Goal: Communication & Community: Connect with others

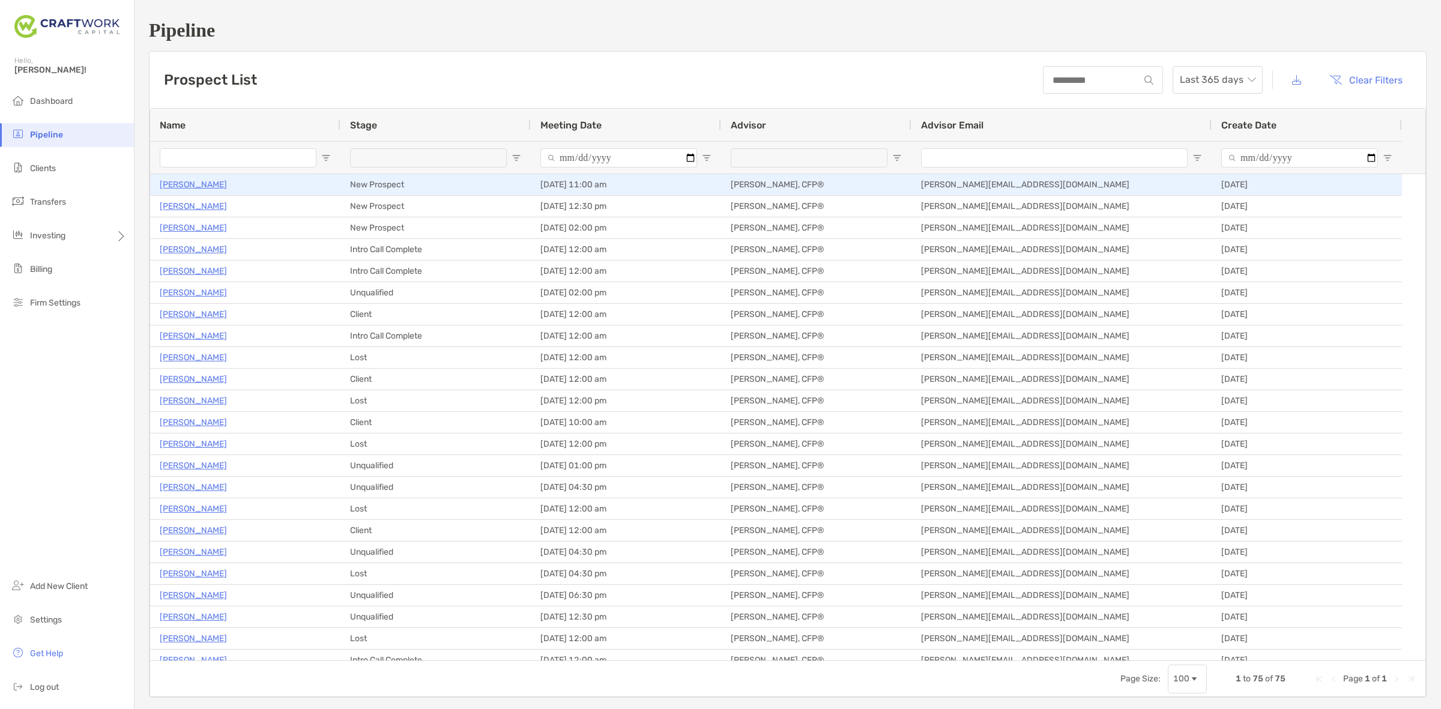
click at [204, 182] on p "[PERSON_NAME]" at bounding box center [193, 184] width 67 height 15
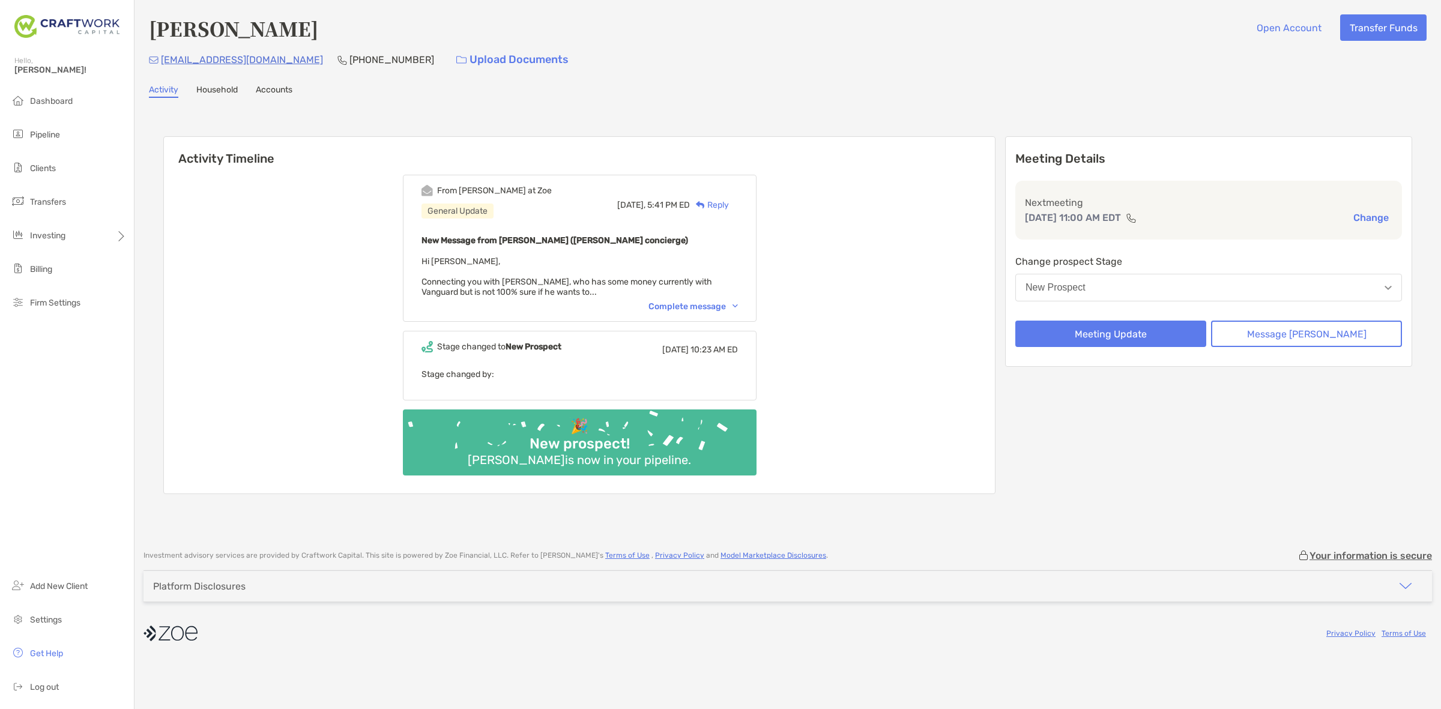
click at [735, 295] on div "From Brendan at Zoe General Update Yesterday, 5:41 PM ED Reply New Message from…" at bounding box center [580, 248] width 354 height 147
drag, startPoint x: 724, startPoint y: 290, endPoint x: 721, endPoint y: 298, distance: 8.6
click at [724, 292] on div "New Message from Brendan Connors (Zoe concierge) Hi Daniel, Connecting you with…" at bounding box center [579, 265] width 316 height 64
click at [721, 301] on div "Complete message" at bounding box center [692, 306] width 89 height 10
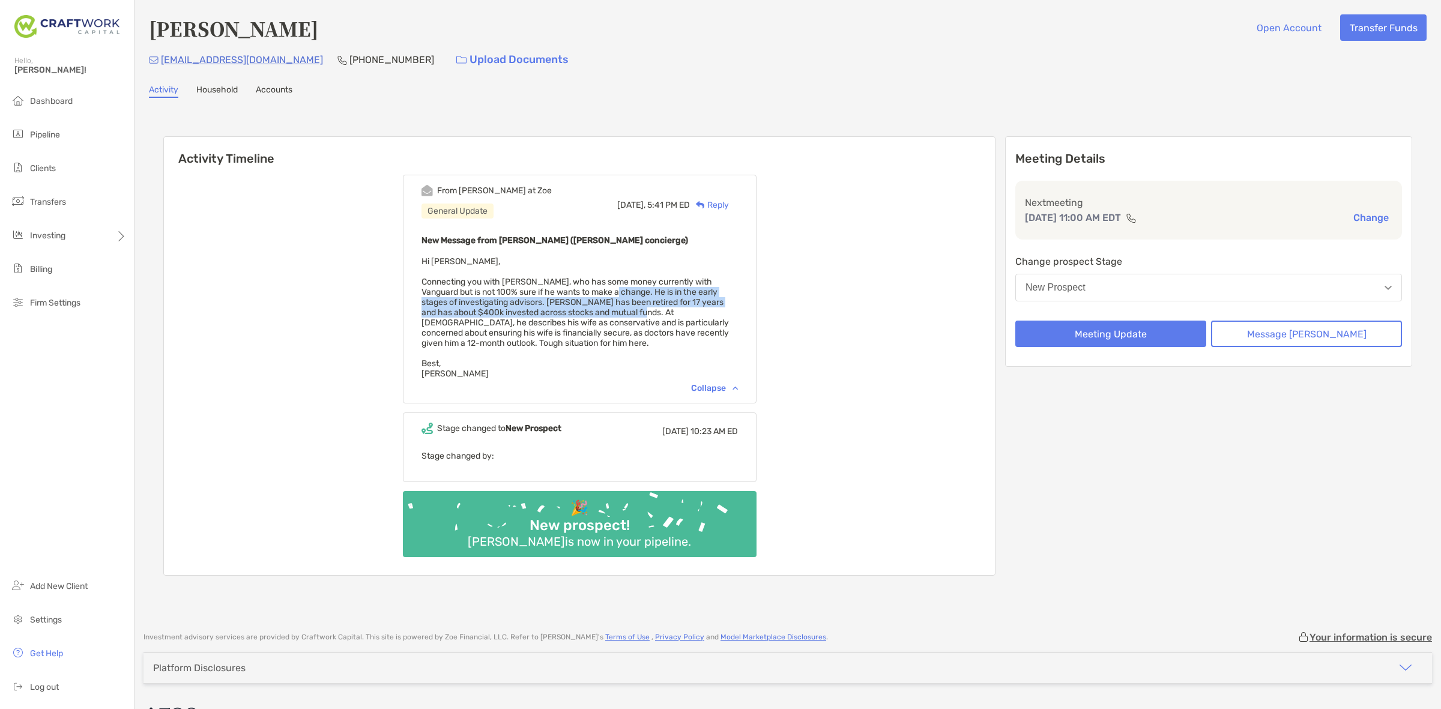
drag, startPoint x: 638, startPoint y: 288, endPoint x: 658, endPoint y: 309, distance: 29.3
click at [658, 309] on span "Hi Daniel, Connecting you with Joseph Rosich, who has some money currently with…" at bounding box center [574, 317] width 307 height 122
click at [662, 315] on span "Hi Daniel, Connecting you with Joseph Rosich, who has some money currently with…" at bounding box center [574, 317] width 307 height 122
drag, startPoint x: 664, startPoint y: 331, endPoint x: 672, endPoint y: 292, distance: 39.9
click at [672, 292] on span "Hi Daniel, Connecting you with Joseph Rosich, who has some money currently with…" at bounding box center [574, 317] width 307 height 122
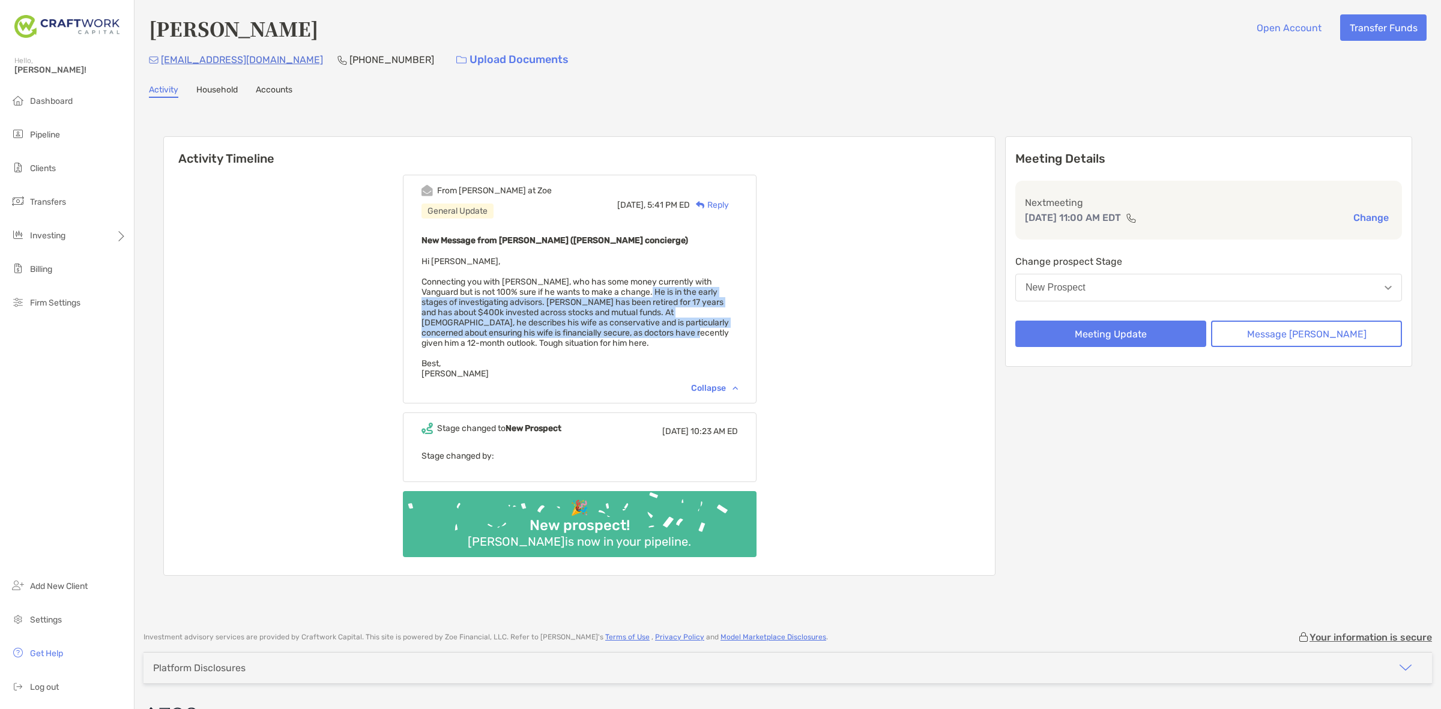
click at [672, 292] on span "Hi Daniel, Connecting you with Joseph Rosich, who has some money currently with…" at bounding box center [574, 317] width 307 height 122
drag, startPoint x: 673, startPoint y: 316, endPoint x: 670, endPoint y: 331, distance: 15.3
click at [670, 331] on span "Hi Daniel, Connecting you with Joseph Rosich, who has some money currently with…" at bounding box center [574, 317] width 307 height 122
drag, startPoint x: 667, startPoint y: 337, endPoint x: 631, endPoint y: 294, distance: 55.8
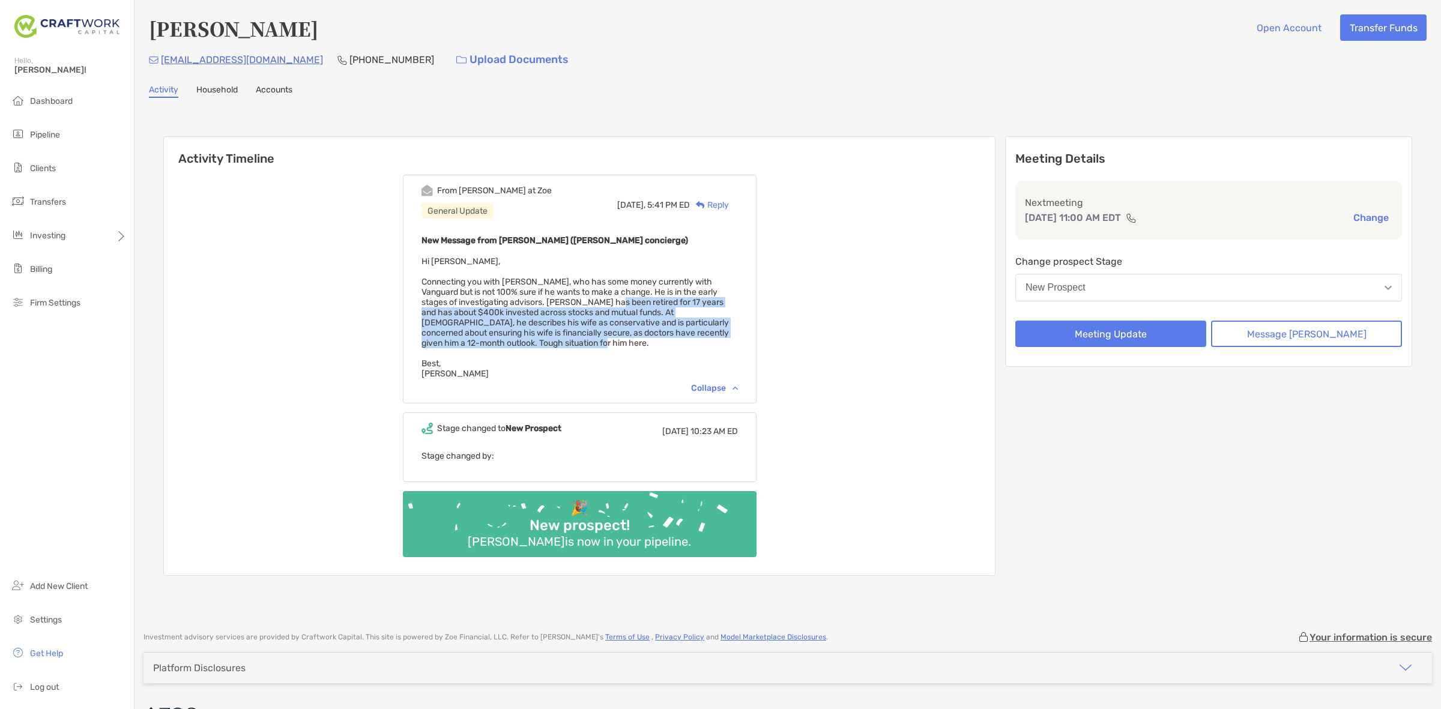
click at [631, 294] on div "New Message from Brendan Connors (Zoe concierge) Hi Daniel, Connecting you with…" at bounding box center [579, 306] width 316 height 146
click at [631, 294] on span "Hi Daniel, Connecting you with Joseph Rosich, who has some money currently with…" at bounding box center [574, 317] width 307 height 122
drag, startPoint x: 614, startPoint y: 294, endPoint x: 632, endPoint y: 334, distance: 44.1
click at [632, 334] on div "New Message from Brendan Connors (Zoe concierge) Hi Daniel, Connecting you with…" at bounding box center [579, 306] width 316 height 146
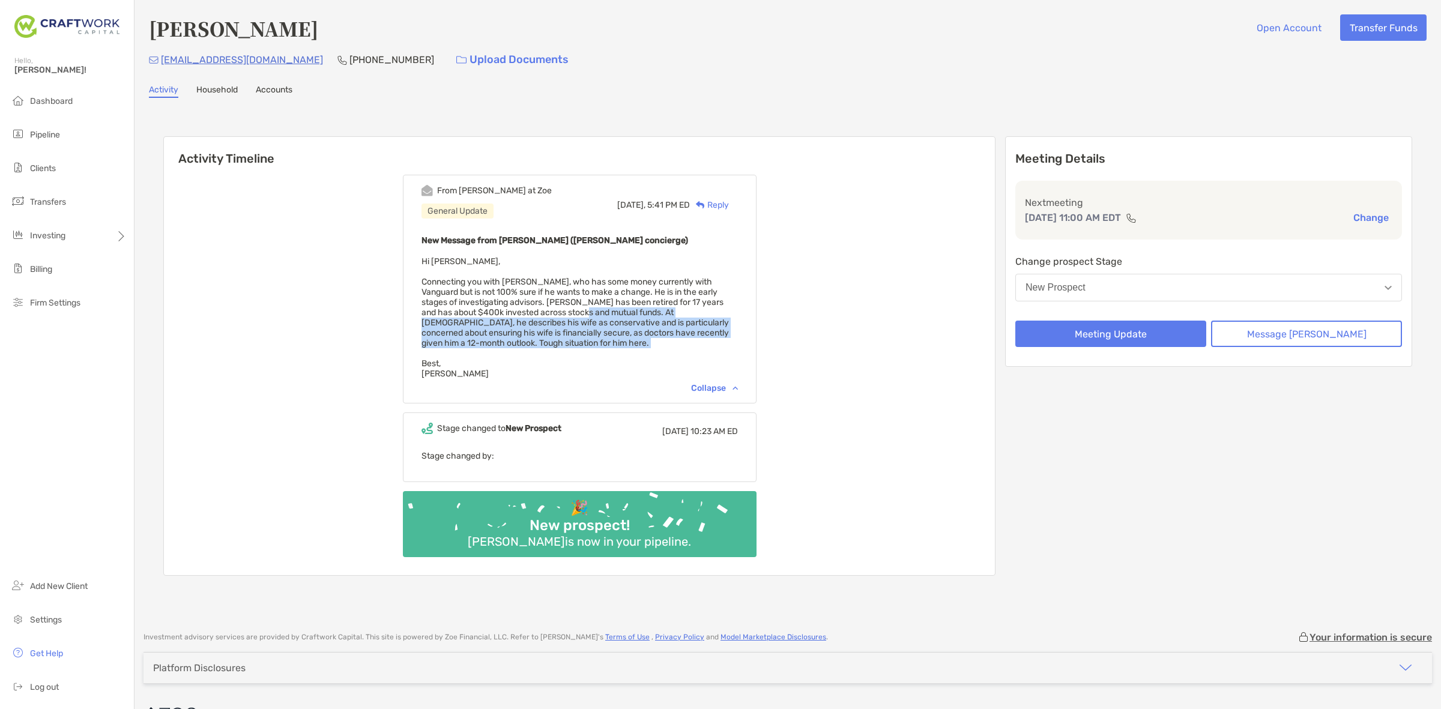
drag, startPoint x: 628, startPoint y: 335, endPoint x: 622, endPoint y: 305, distance: 30.6
click at [622, 305] on div "New Message from Brendan Connors (Zoe concierge) Hi Daniel, Connecting you with…" at bounding box center [579, 306] width 316 height 146
click at [622, 305] on span "Hi Daniel, Connecting you with Joseph Rosich, who has some money currently with…" at bounding box center [574, 317] width 307 height 122
click at [646, 337] on div "New Message from Brendan Connors (Zoe concierge) Hi Daniel, Connecting you with…" at bounding box center [579, 306] width 316 height 146
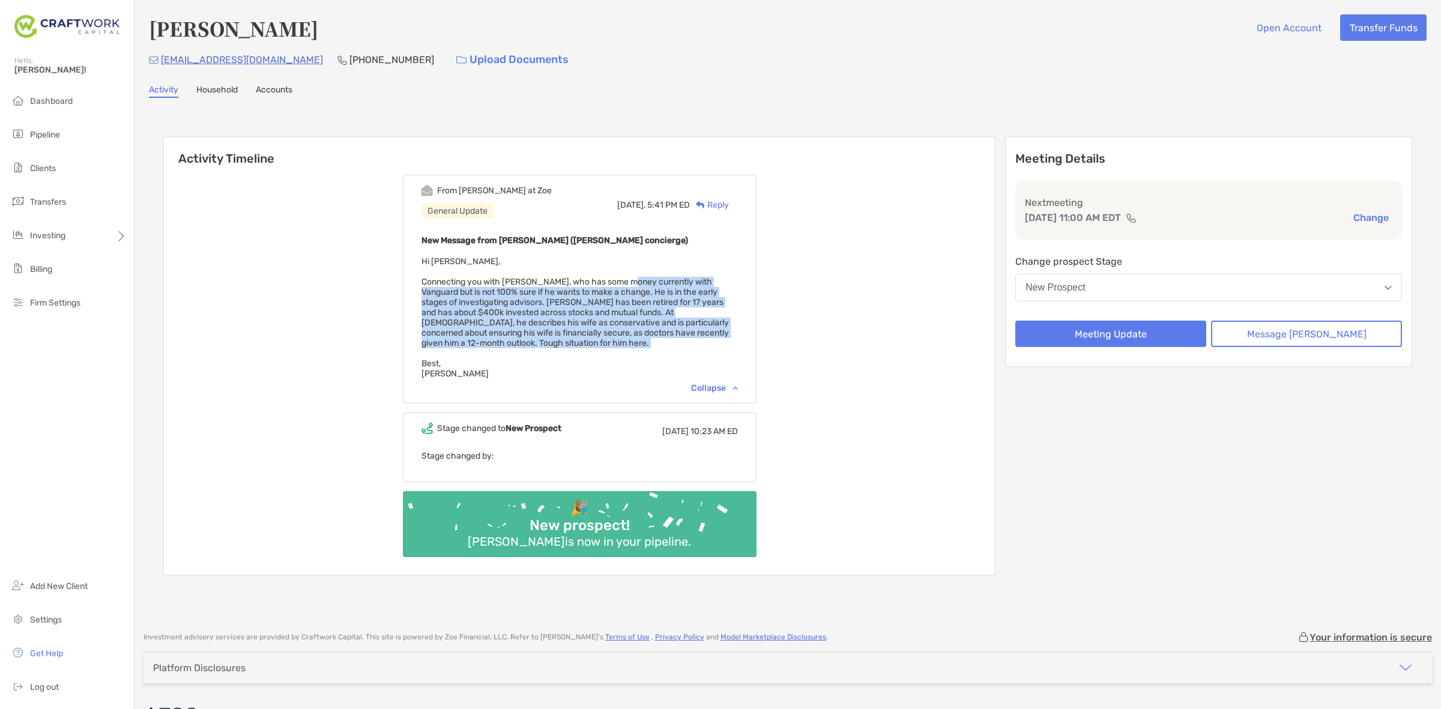
drag, startPoint x: 646, startPoint y: 337, endPoint x: 641, endPoint y: 278, distance: 59.7
click at [641, 278] on div "New Message from Brendan Connors (Zoe concierge) Hi Daniel, Connecting you with…" at bounding box center [579, 306] width 316 height 146
click at [641, 278] on span "Hi Daniel, Connecting you with Joseph Rosich, who has some money currently with…" at bounding box center [574, 317] width 307 height 122
drag, startPoint x: 654, startPoint y: 309, endPoint x: 658, endPoint y: 333, distance: 24.3
click at [658, 333] on div "New Message from Brendan Connors (Zoe concierge) Hi Daniel, Connecting you with…" at bounding box center [579, 306] width 316 height 146
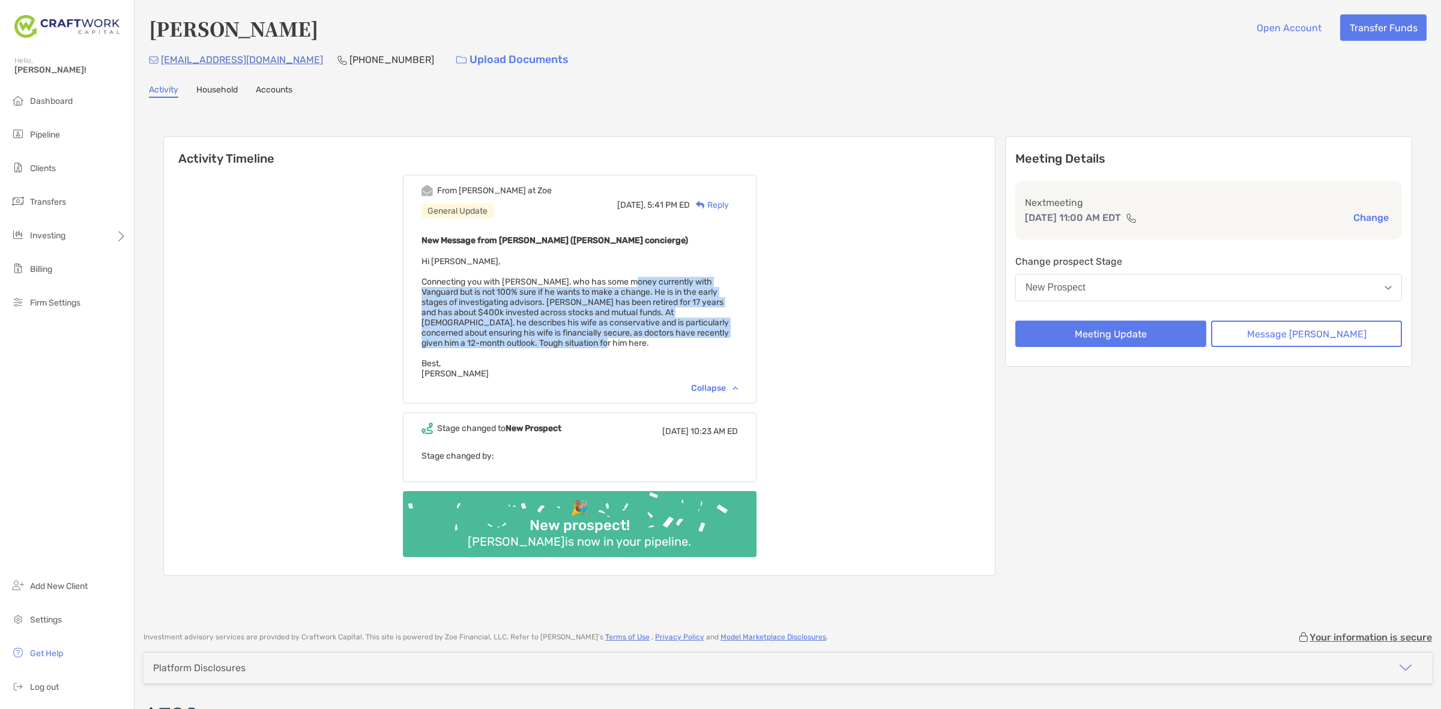
click at [656, 333] on div "New Message from Brendan Connors (Zoe concierge) Hi Daniel, Connecting you with…" at bounding box center [579, 306] width 316 height 146
drag, startPoint x: 656, startPoint y: 333, endPoint x: 645, endPoint y: 271, distance: 63.4
click at [646, 275] on div "New Message from Brendan Connors (Zoe concierge) Hi Daniel, Connecting you with…" at bounding box center [579, 306] width 316 height 146
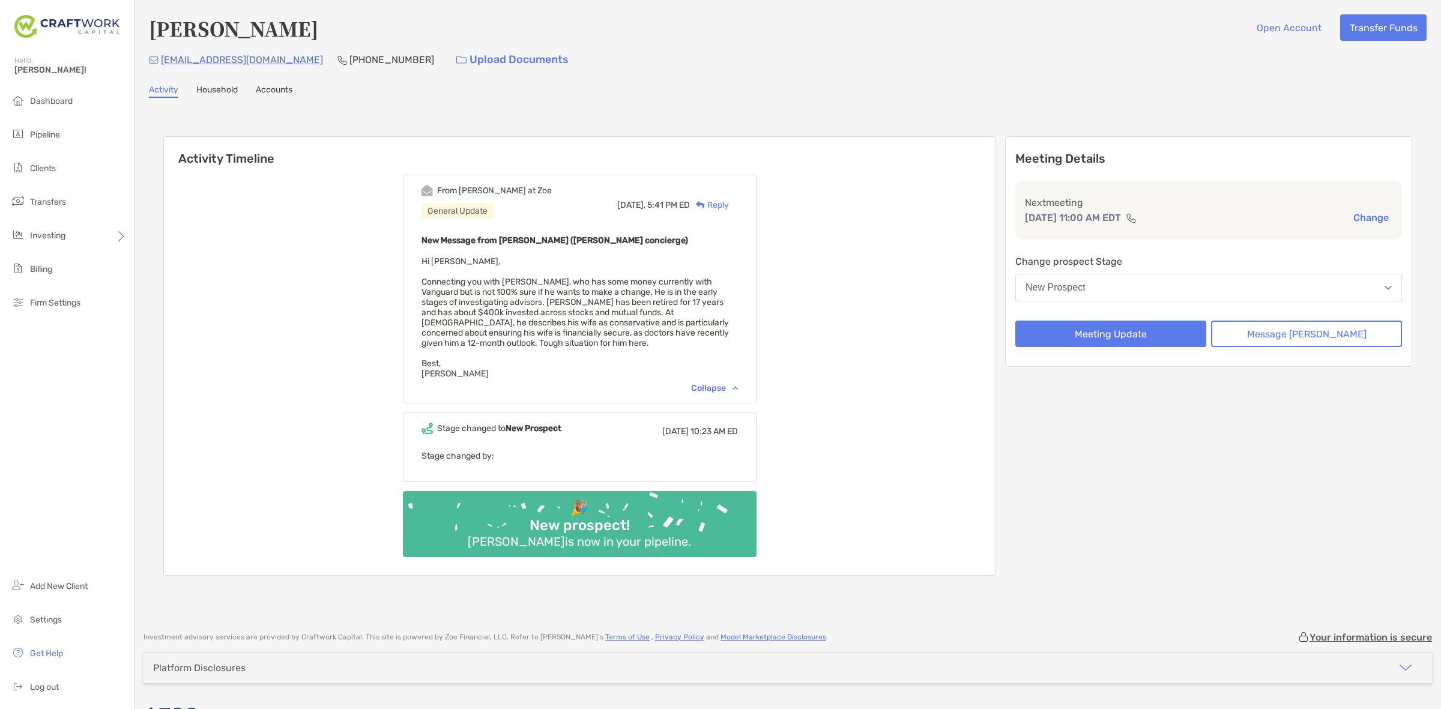
click at [645, 271] on div "New Message from Brendan Connors (Zoe concierge) Hi Daniel, Connecting you with…" at bounding box center [579, 306] width 316 height 146
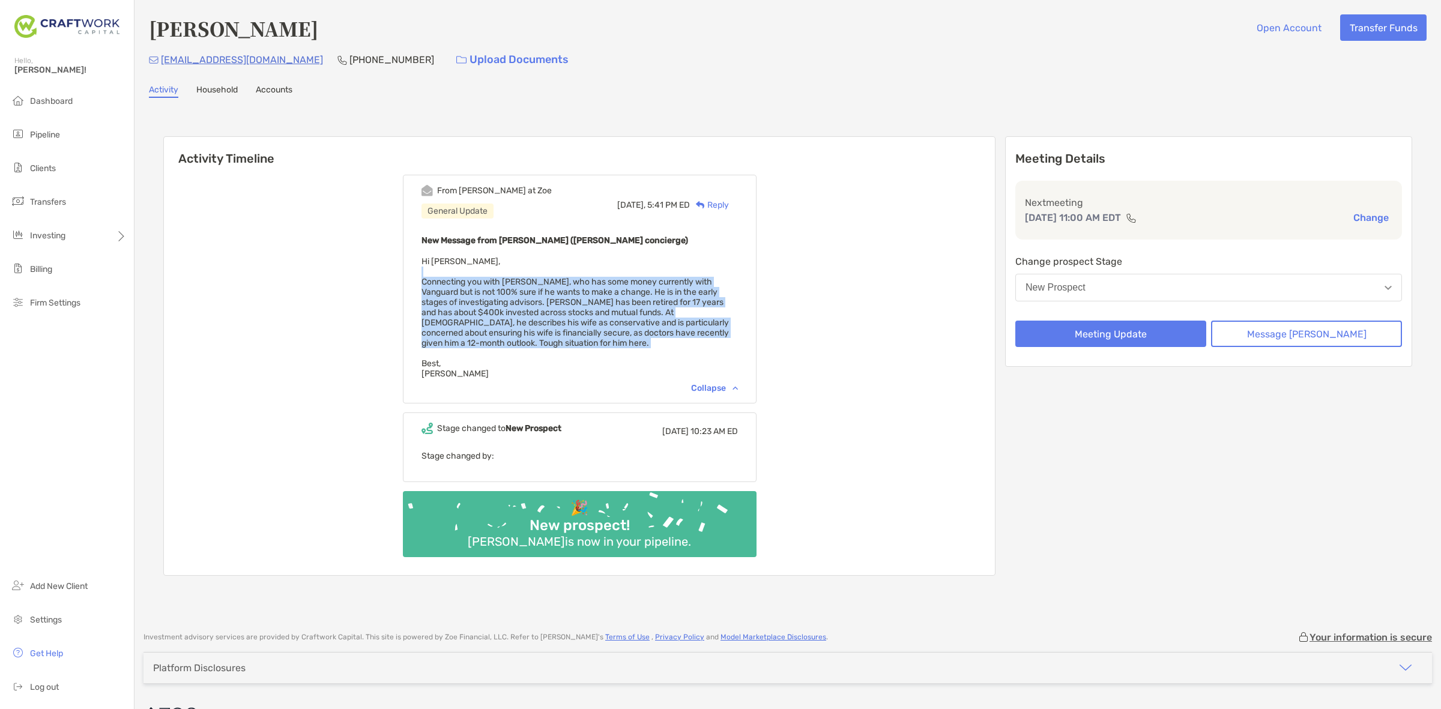
drag, startPoint x: 645, startPoint y: 271, endPoint x: 656, endPoint y: 336, distance: 66.3
click at [656, 336] on div "New Message from Brendan Connors (Zoe concierge) Hi Daniel, Connecting you with…" at bounding box center [579, 306] width 316 height 146
drag, startPoint x: 656, startPoint y: 336, endPoint x: 651, endPoint y: 292, distance: 44.7
click at [652, 295] on div "New Message from Brendan Connors (Zoe concierge) Hi Daniel, Connecting you with…" at bounding box center [579, 306] width 316 height 146
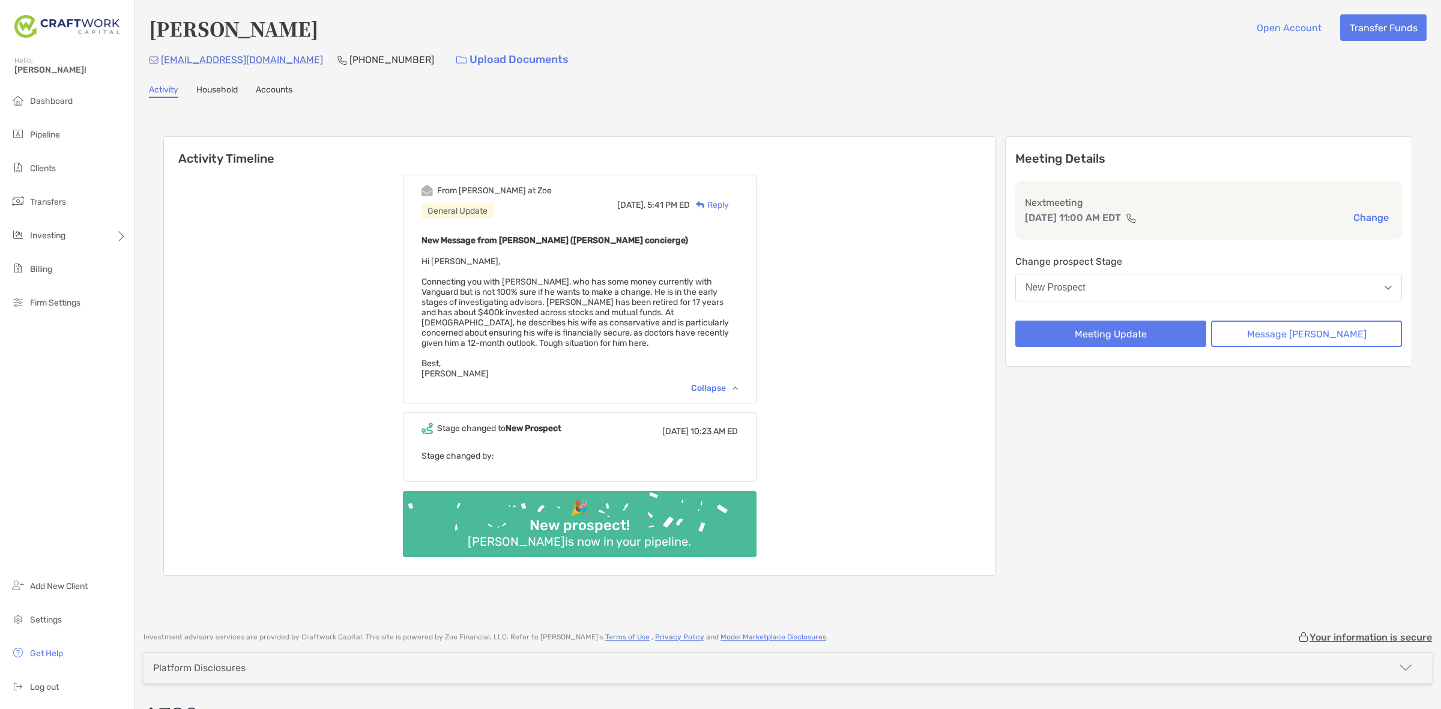
click at [651, 292] on span "Hi Daniel, Connecting you with Joseph Rosich, who has some money currently with…" at bounding box center [574, 317] width 307 height 122
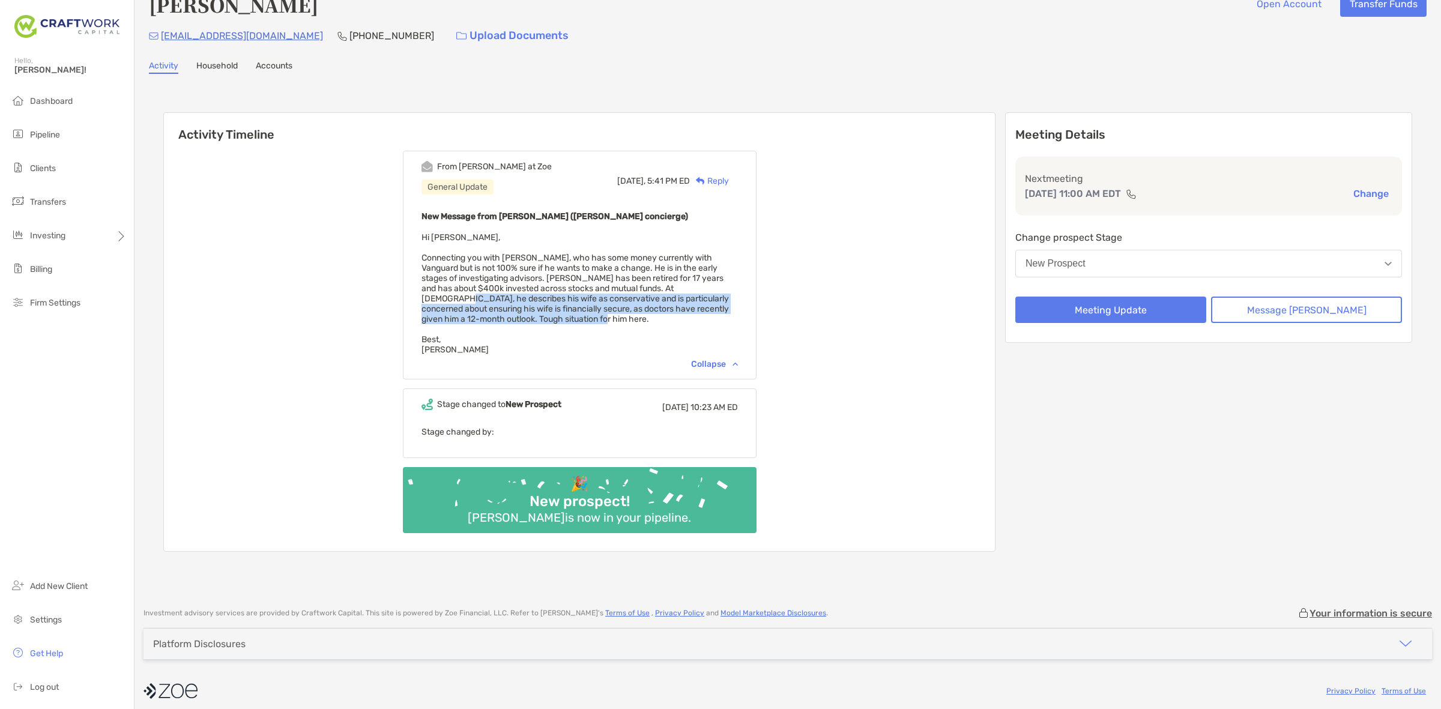
drag, startPoint x: 710, startPoint y: 289, endPoint x: 698, endPoint y: 312, distance: 26.3
click at [698, 312] on div "New Message from Brendan Connors (Zoe concierge) Hi Daniel, Connecting you with…" at bounding box center [579, 282] width 316 height 146
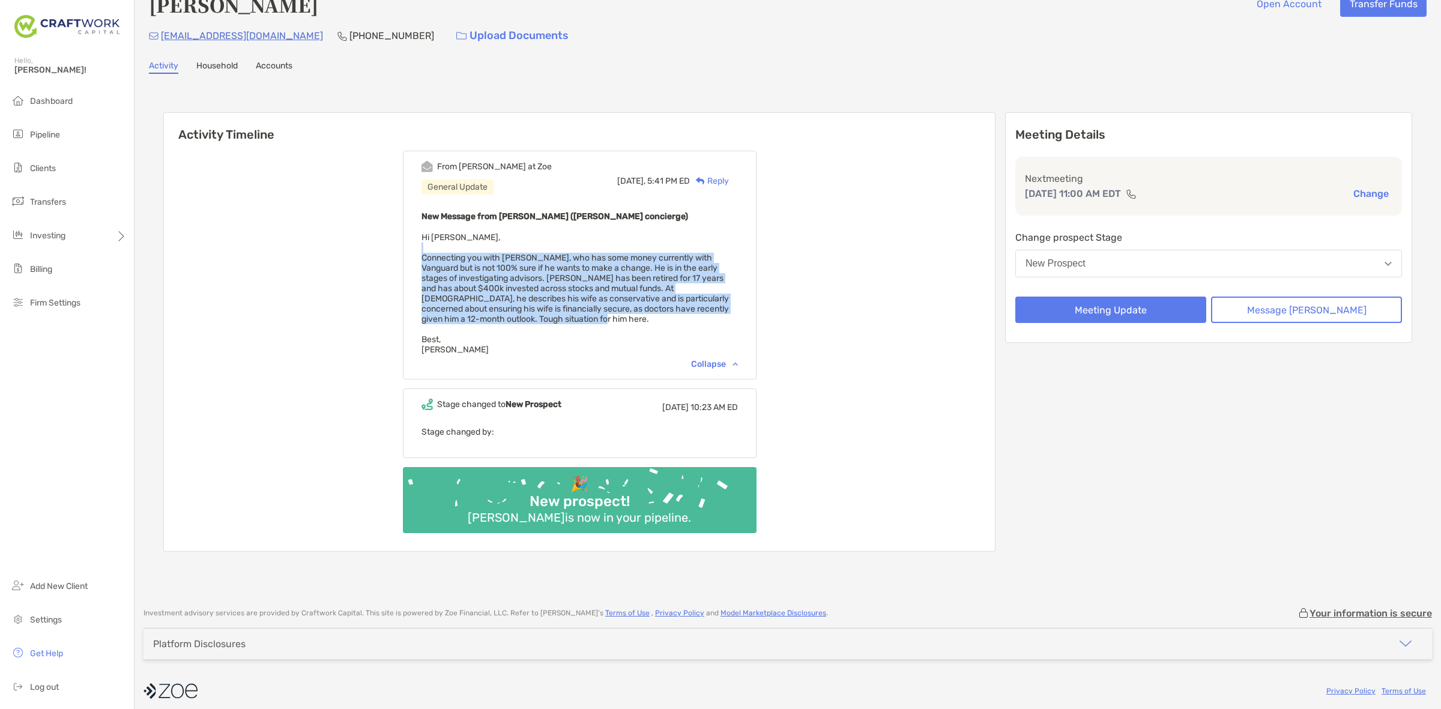
drag, startPoint x: 699, startPoint y: 316, endPoint x: 658, endPoint y: 246, distance: 80.7
click at [658, 246] on div "New Message from Brendan Connors (Zoe concierge) Hi Daniel, Connecting you with…" at bounding box center [579, 282] width 316 height 146
drag, startPoint x: 658, startPoint y: 246, endPoint x: 700, endPoint y: 319, distance: 83.6
click at [700, 319] on div "New Message from Brendan Connors (Zoe concierge) Hi Daniel, Connecting you with…" at bounding box center [579, 282] width 316 height 146
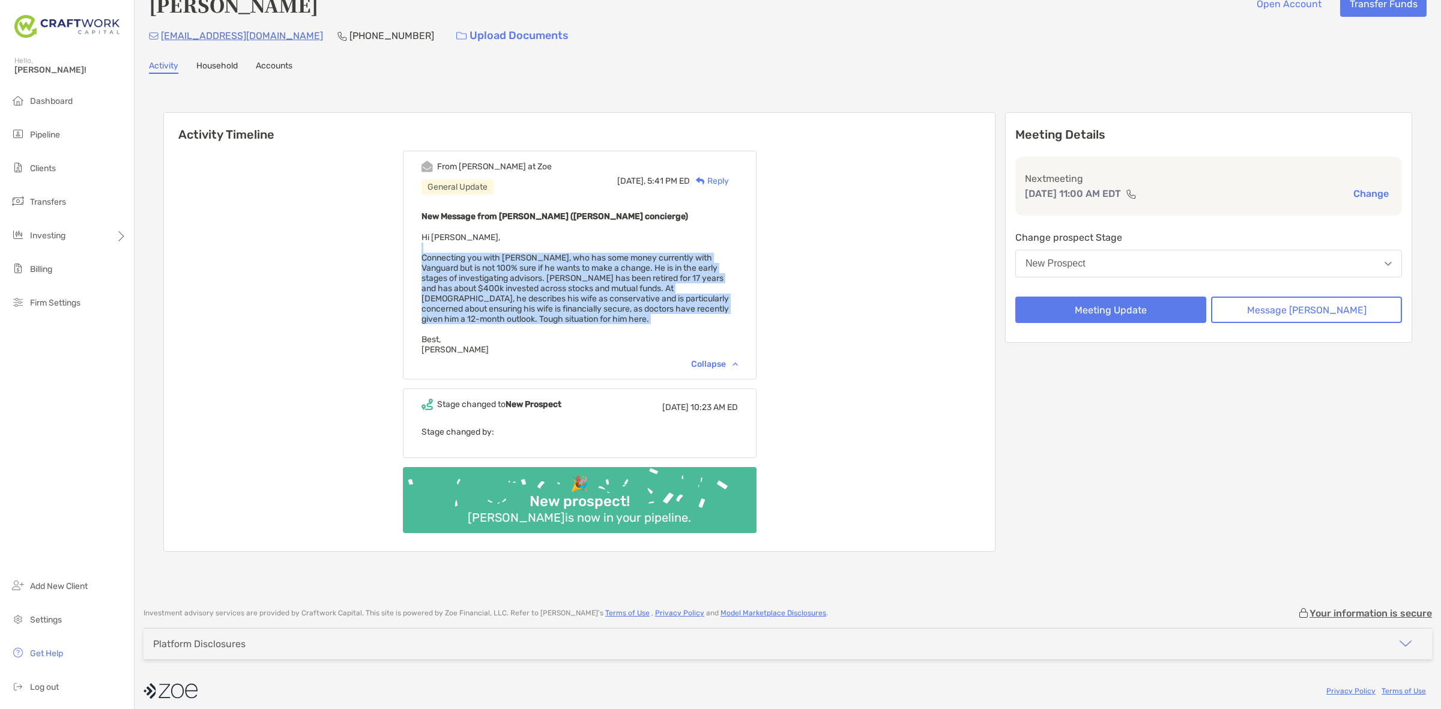
click at [700, 319] on div "New Message from Brendan Connors (Zoe concierge) Hi Daniel, Connecting you with…" at bounding box center [579, 282] width 316 height 146
drag, startPoint x: 700, startPoint y: 319, endPoint x: 683, endPoint y: 255, distance: 65.8
click at [683, 255] on div "New Message from Brendan Connors (Zoe concierge) Hi Daniel, Connecting you with…" at bounding box center [579, 282] width 316 height 146
click at [682, 254] on span "Hi Daniel, Connecting you with Joseph Rosich, who has some money currently with…" at bounding box center [574, 293] width 307 height 122
